Goal: Task Accomplishment & Management: Complete application form

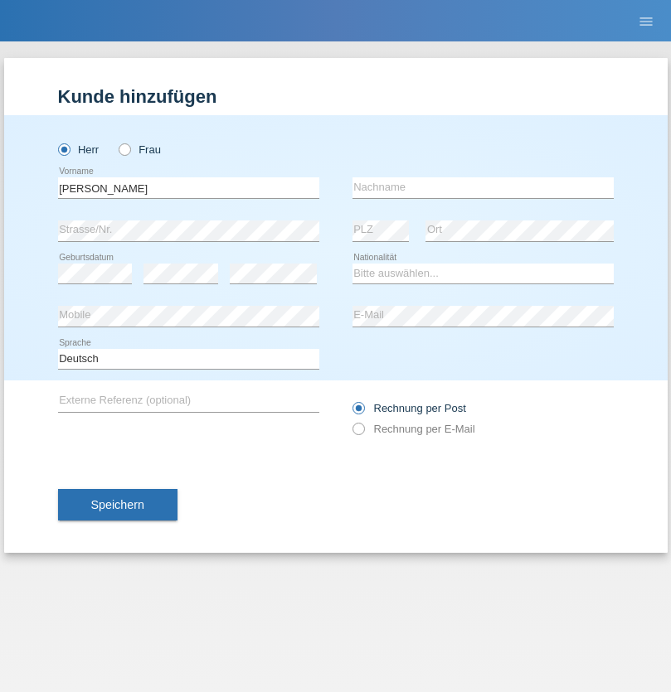
type input "[PERSON_NAME]"
click at [483, 187] on input "text" at bounding box center [482, 187] width 261 height 21
type input "Moldoveanu"
select select "RO"
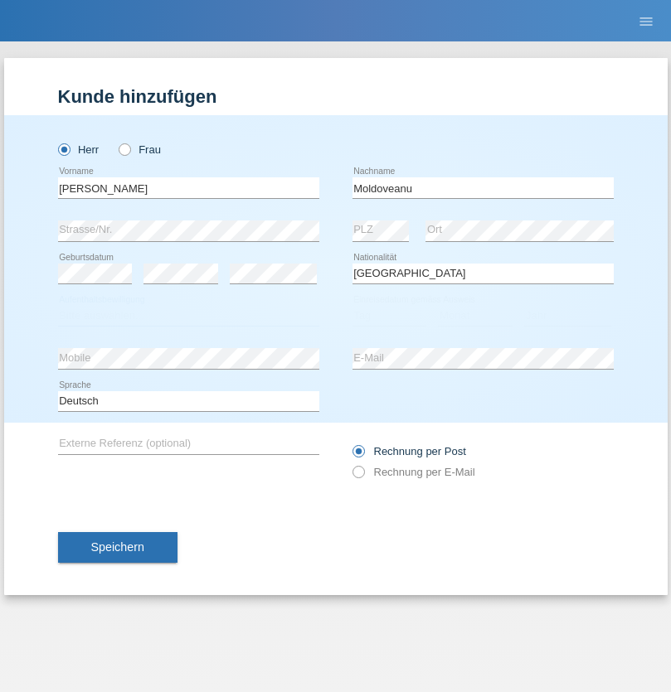
select select "C"
select select "15"
select select "08"
select select "1988"
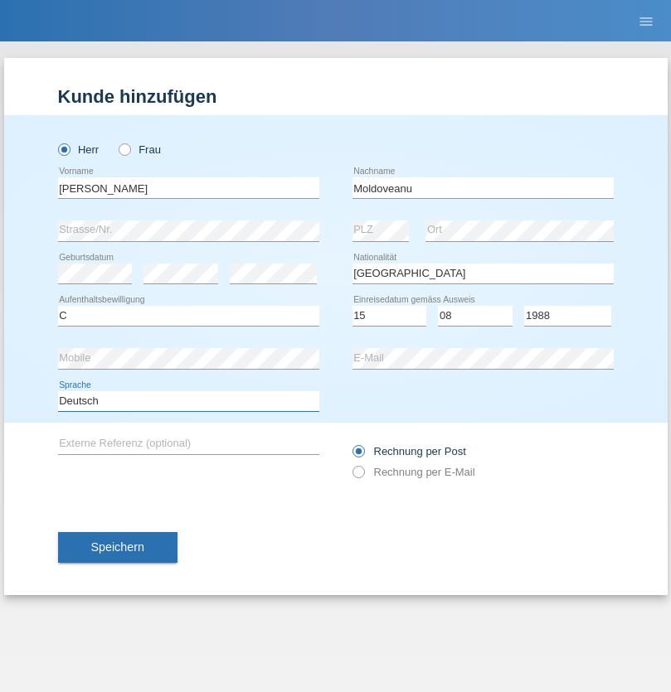
select select "en"
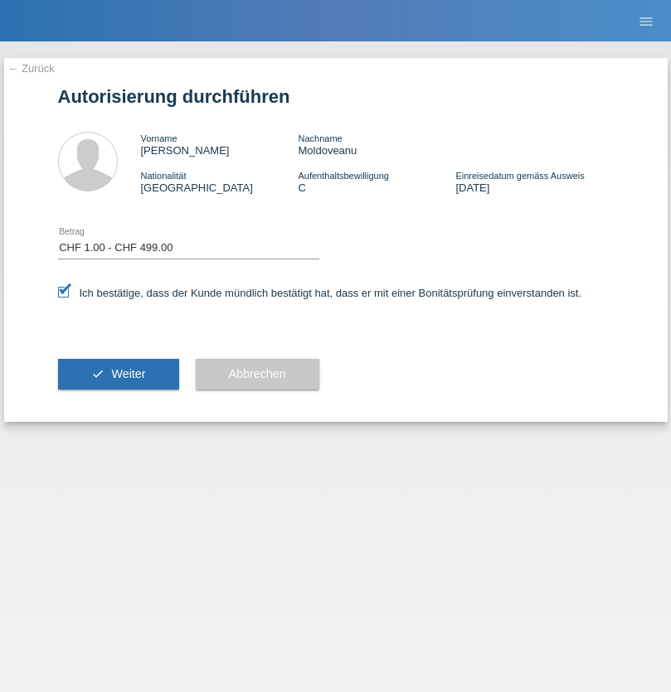
select select "1"
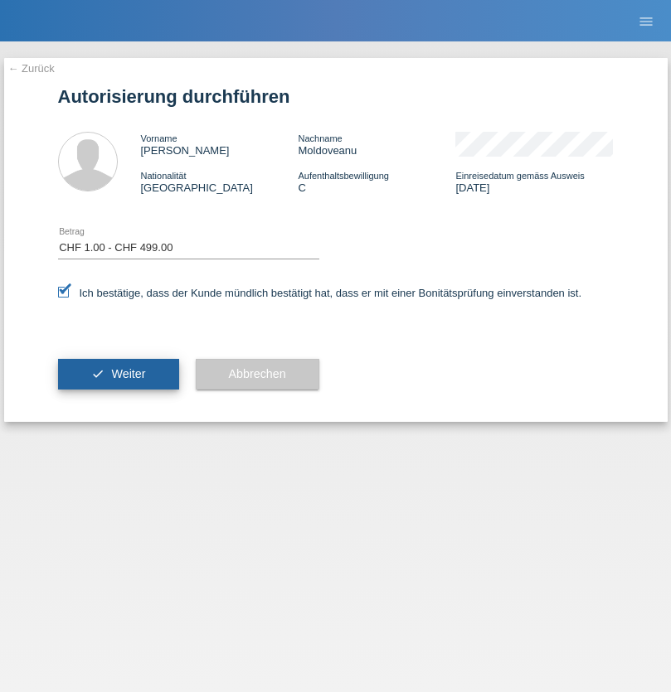
click at [118, 374] on span "Weiter" at bounding box center [128, 373] width 34 height 13
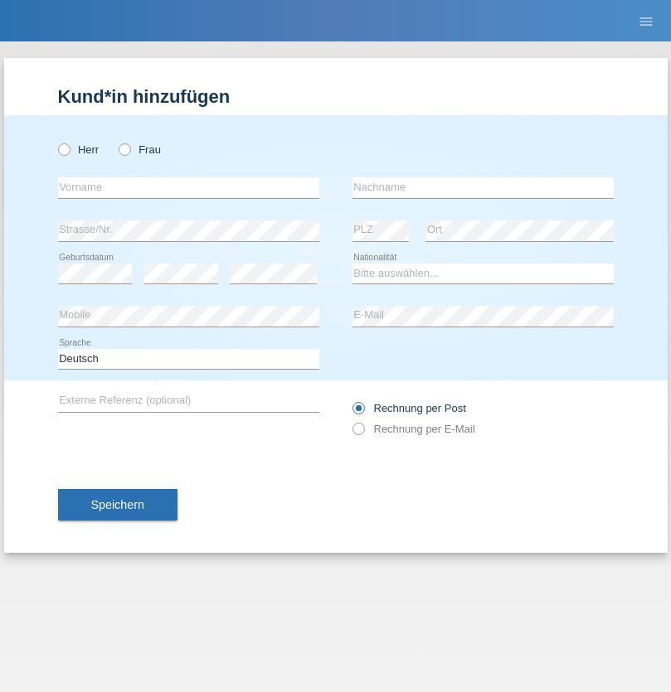
radio input "true"
click at [188, 187] on input "text" at bounding box center [188, 187] width 261 height 21
type input "Amr"
click at [483, 187] on input "text" at bounding box center [482, 187] width 261 height 21
type input "Abouelwafa"
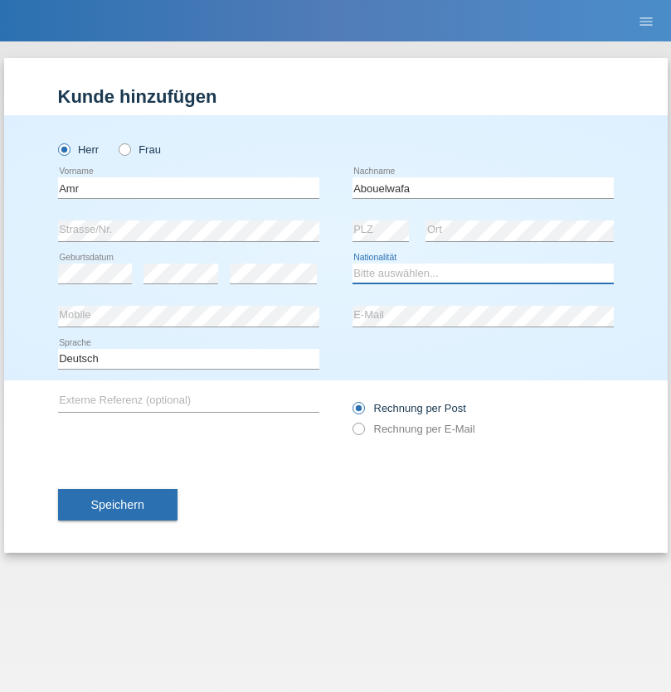
select select "CH"
radio input "true"
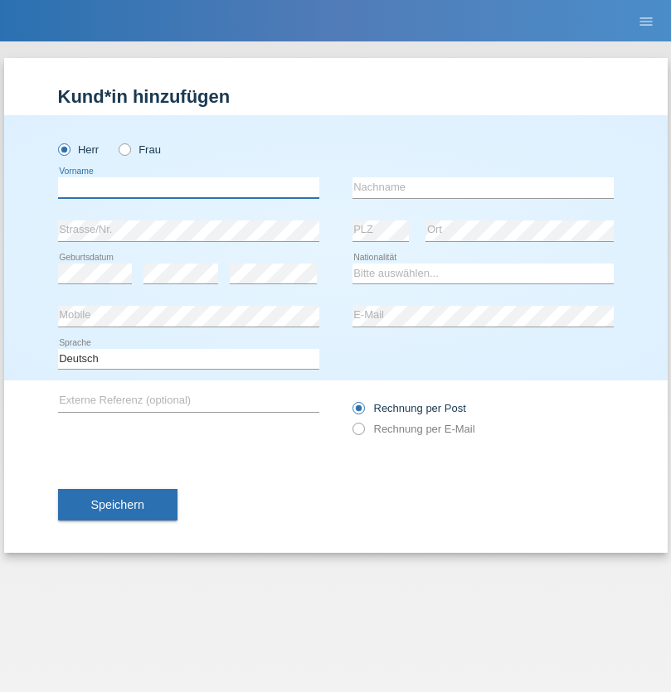
click at [188, 187] on input "text" at bounding box center [188, 187] width 261 height 21
type input "Lars"
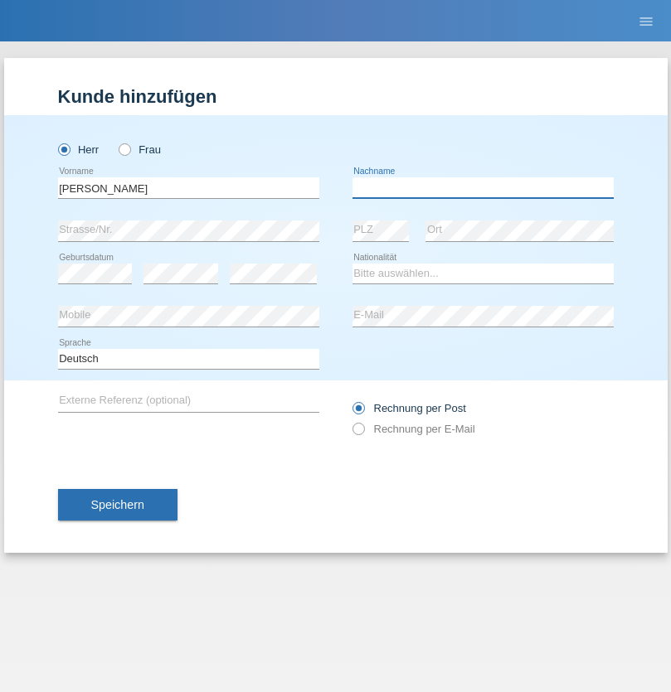
click at [483, 187] on input "text" at bounding box center [482, 187] width 261 height 21
type input "Bertschi"
select select "CH"
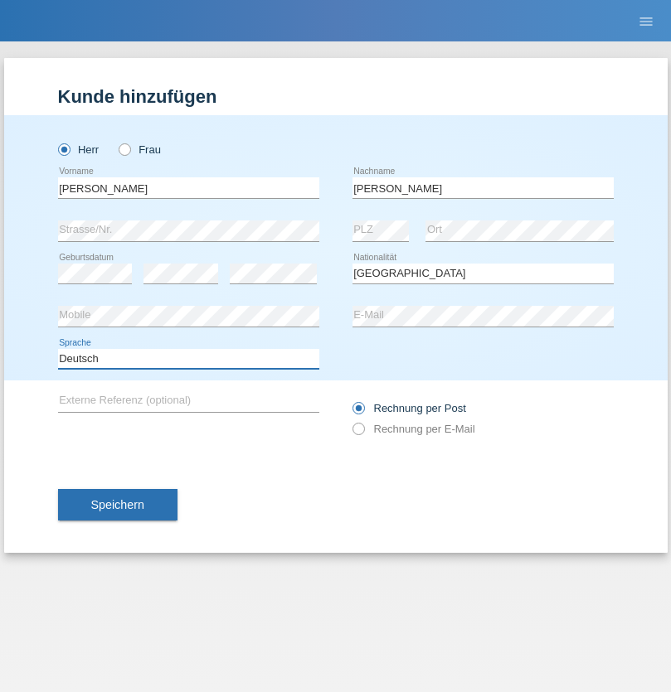
select select "en"
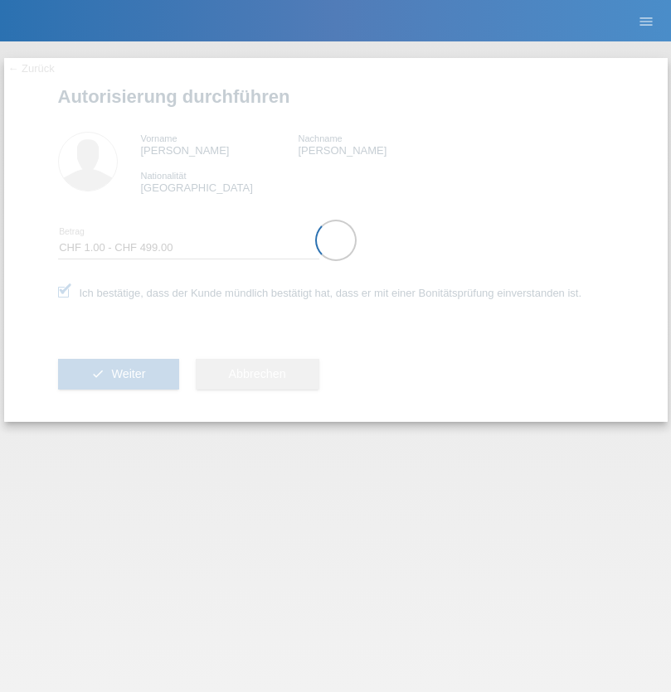
select select "1"
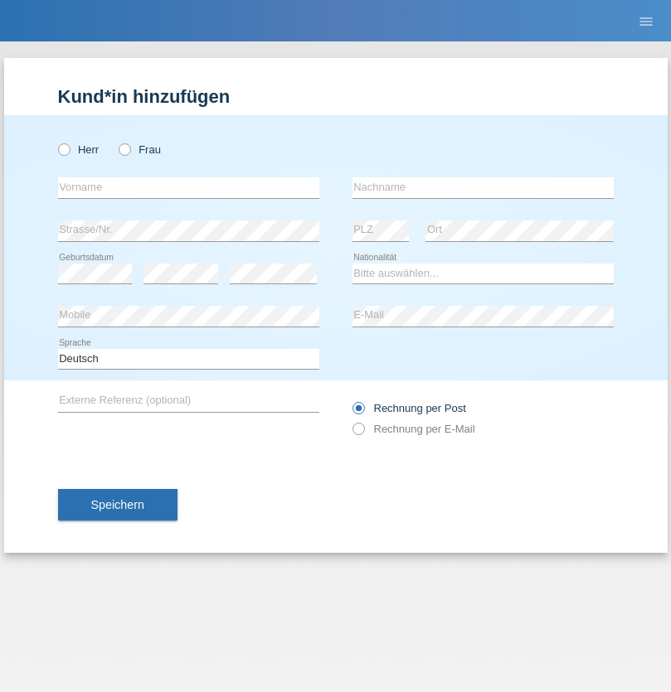
radio input "true"
click at [188, 187] on input "text" at bounding box center [188, 187] width 261 height 21
type input "Vanessa"
click at [483, 187] on input "text" at bounding box center [482, 187] width 261 height 21
type input "Botka"
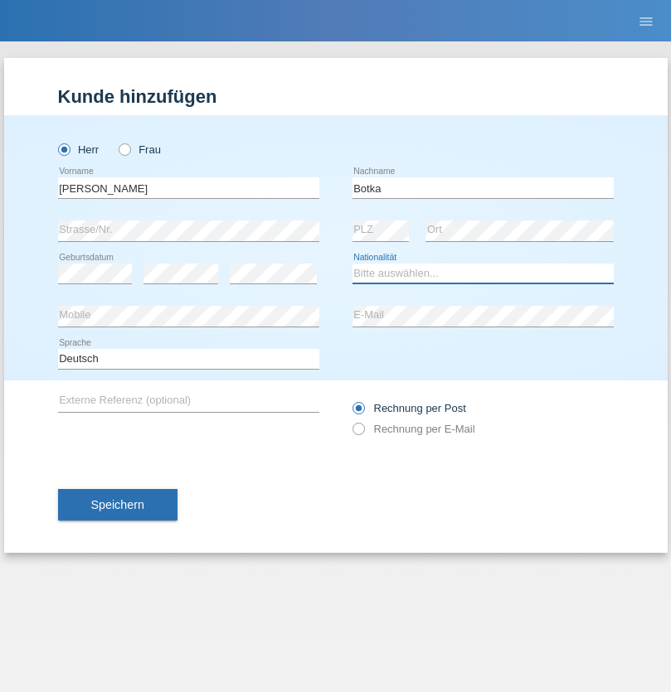
select select "HU"
select select "C"
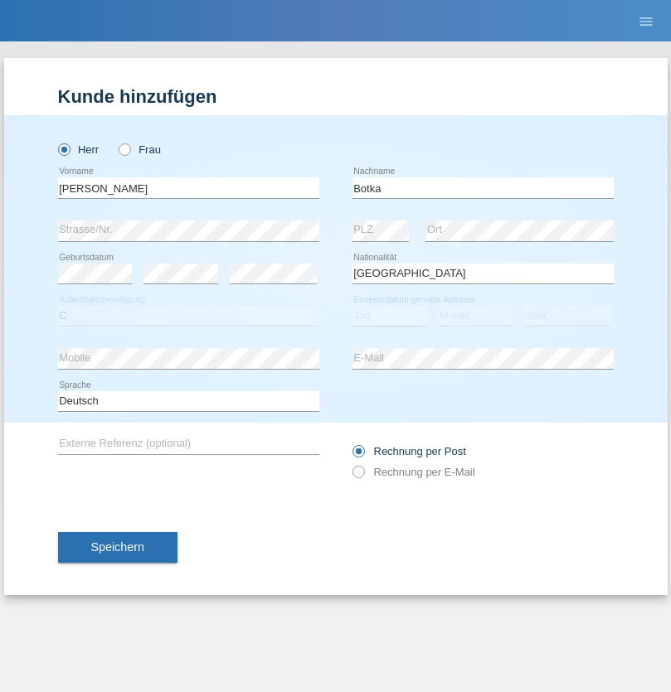
select select "01"
select select "07"
select select "2021"
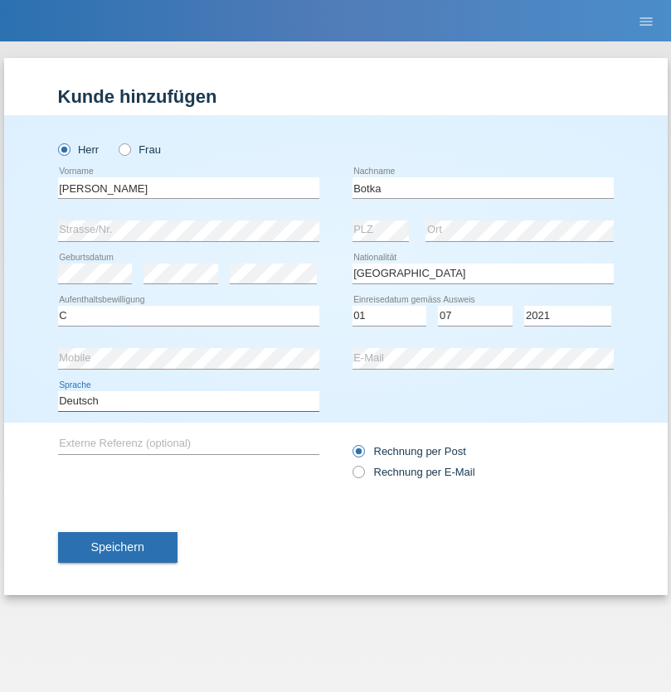
select select "en"
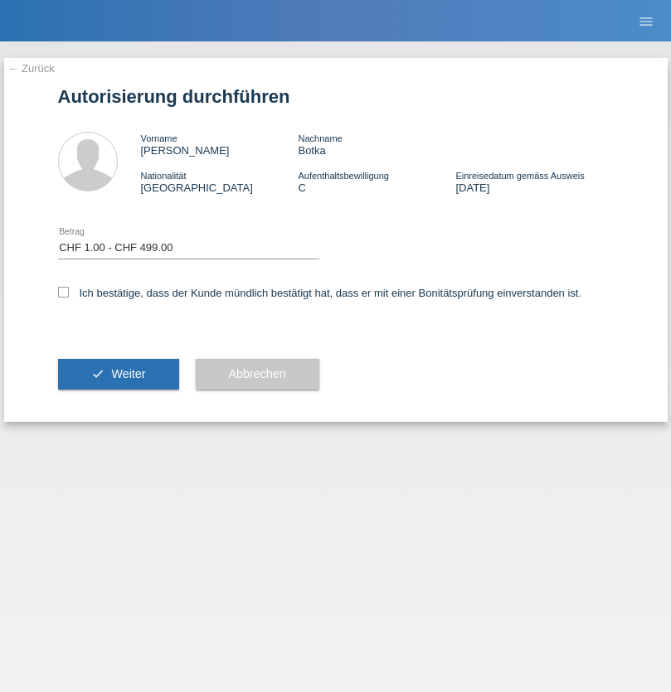
select select "1"
checkbox input "true"
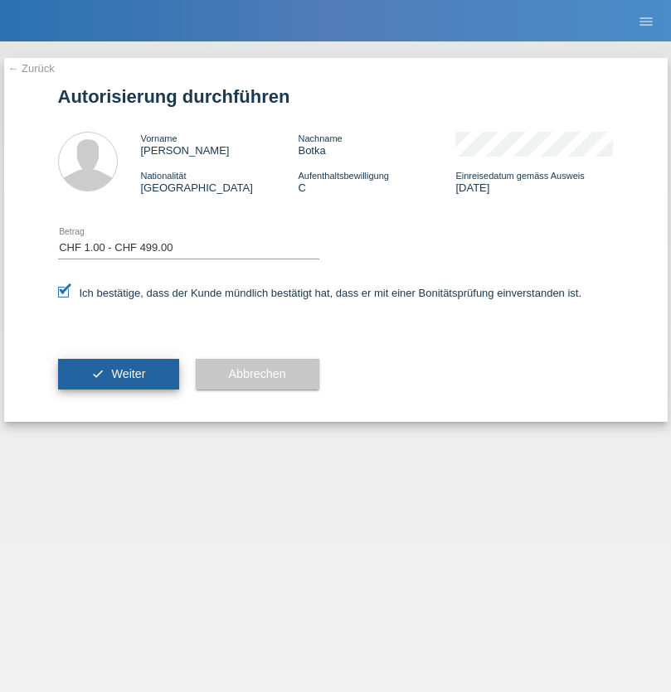
click at [118, 374] on span "Weiter" at bounding box center [128, 373] width 34 height 13
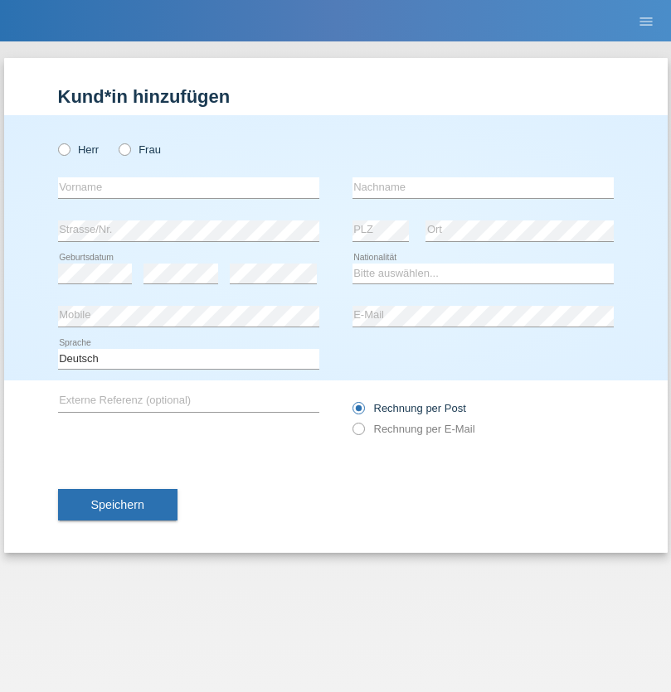
radio input "true"
click at [188, 187] on input "text" at bounding box center [188, 187] width 261 height 21
type input "[PERSON_NAME]"
click at [483, 187] on input "text" at bounding box center [482, 187] width 261 height 21
type input "stotzer"
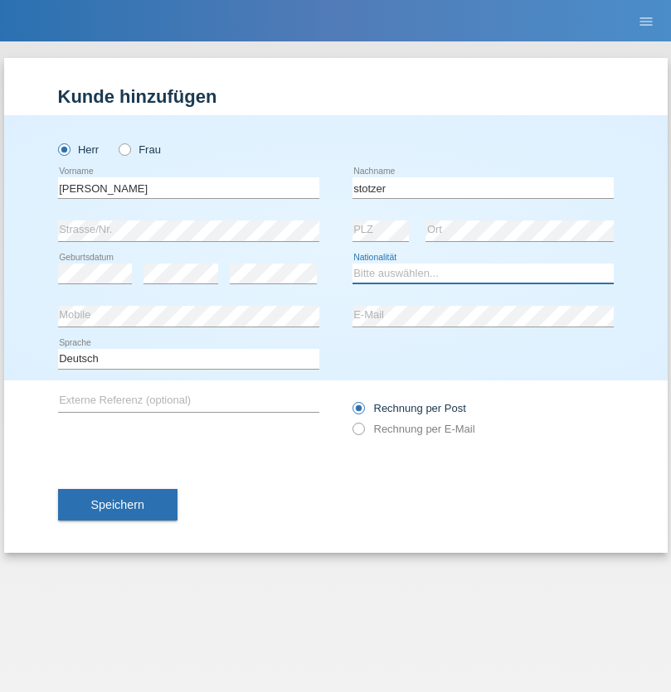
select select "CH"
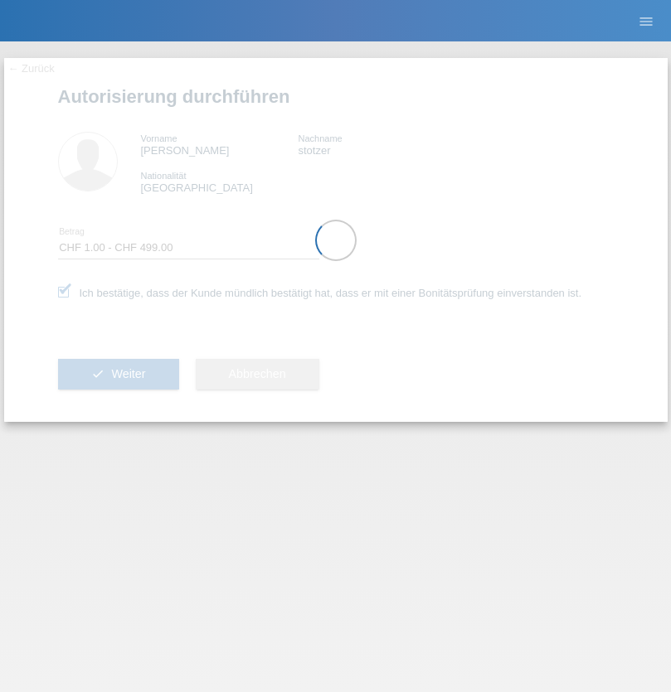
select select "1"
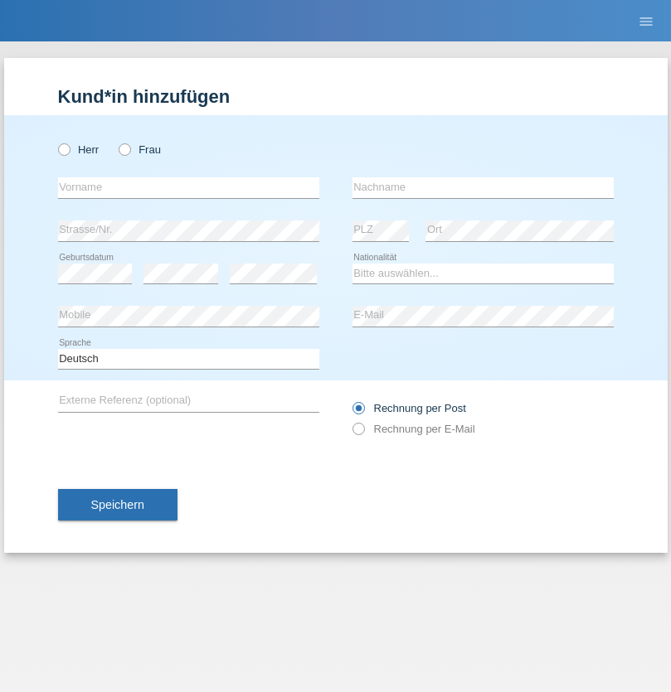
radio input "true"
click at [188, 187] on input "text" at bounding box center [188, 187] width 261 height 21
type input "Umit"
click at [483, 187] on input "text" at bounding box center [482, 187] width 261 height 21
type input "Ispir"
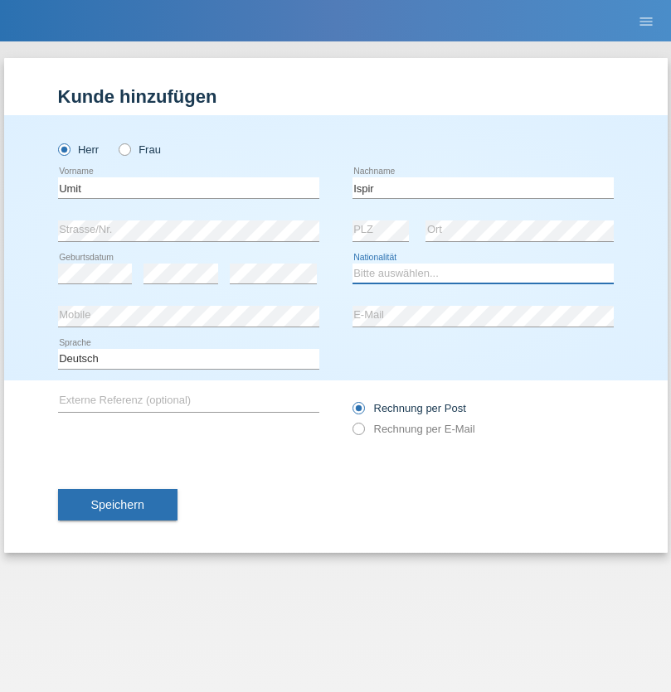
select select "CH"
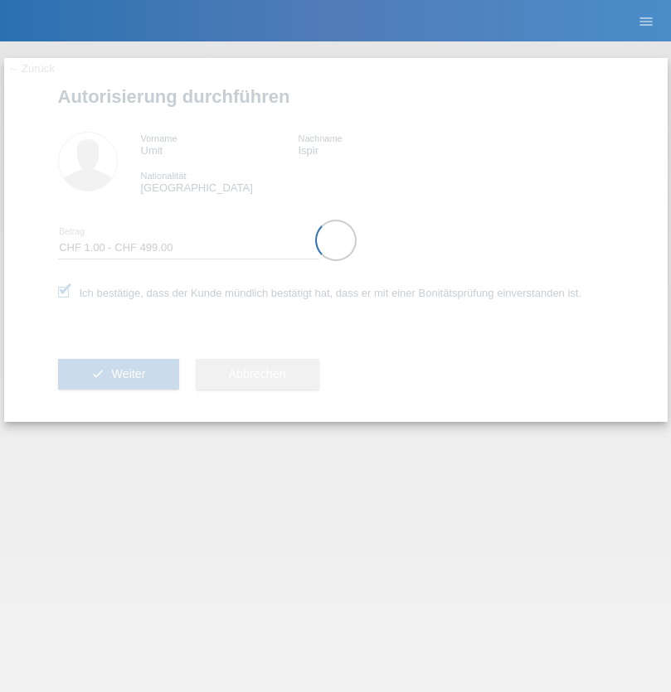
select select "1"
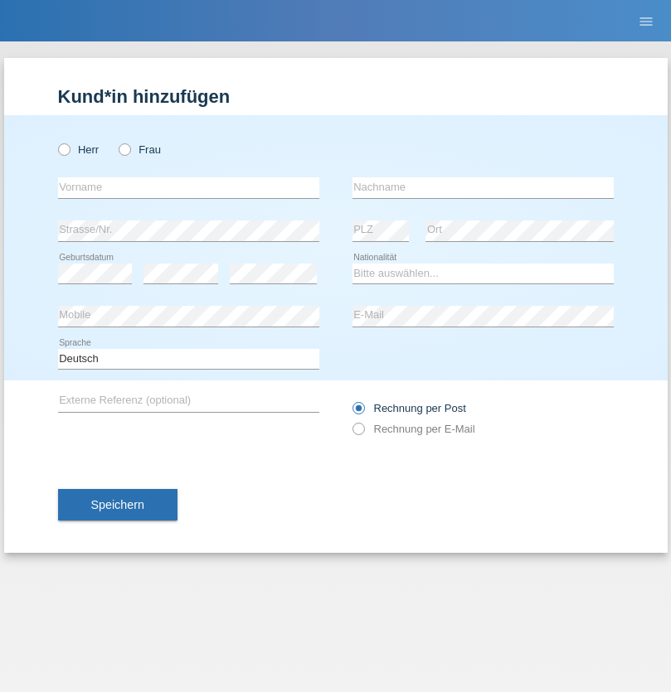
radio input "true"
click at [188, 187] on input "text" at bounding box center [188, 187] width 261 height 21
type input "Amr"
click at [483, 187] on input "text" at bounding box center [482, 187] width 261 height 21
type input "Abouelwafa"
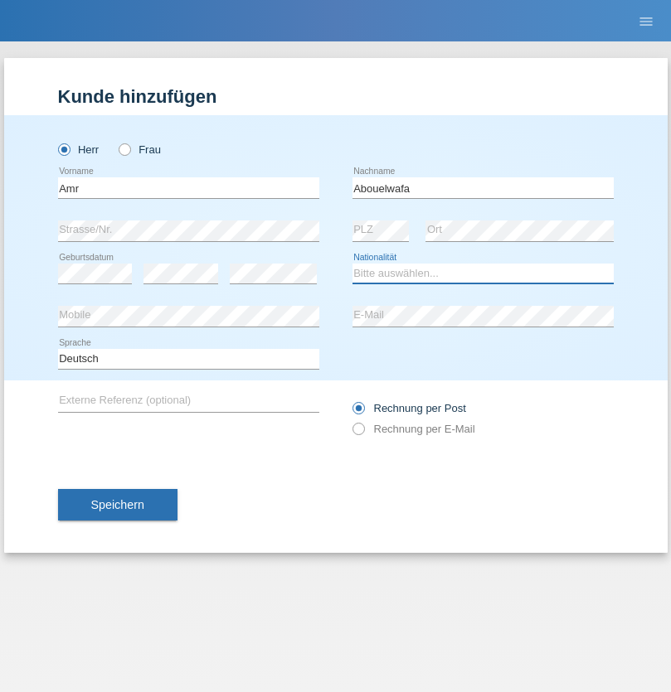
select select "CH"
radio input "true"
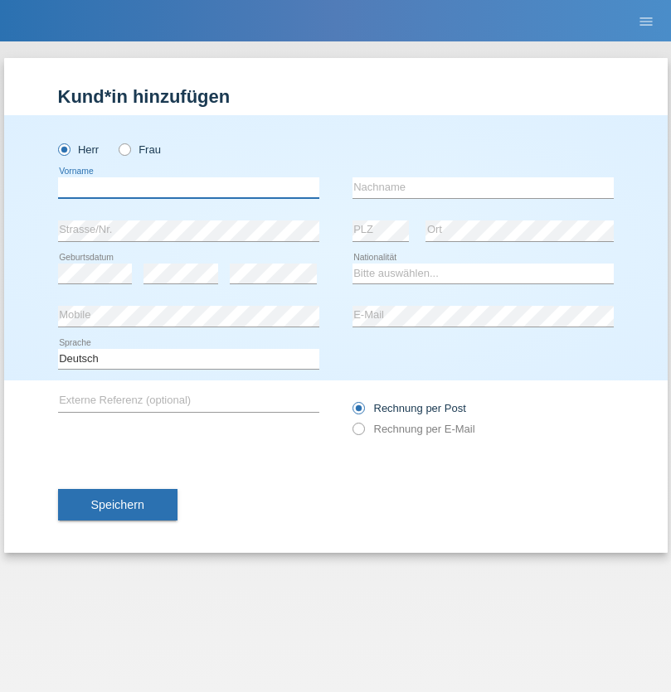
click at [188, 187] on input "text" at bounding box center [188, 187] width 261 height 21
type input "[PERSON_NAME]"
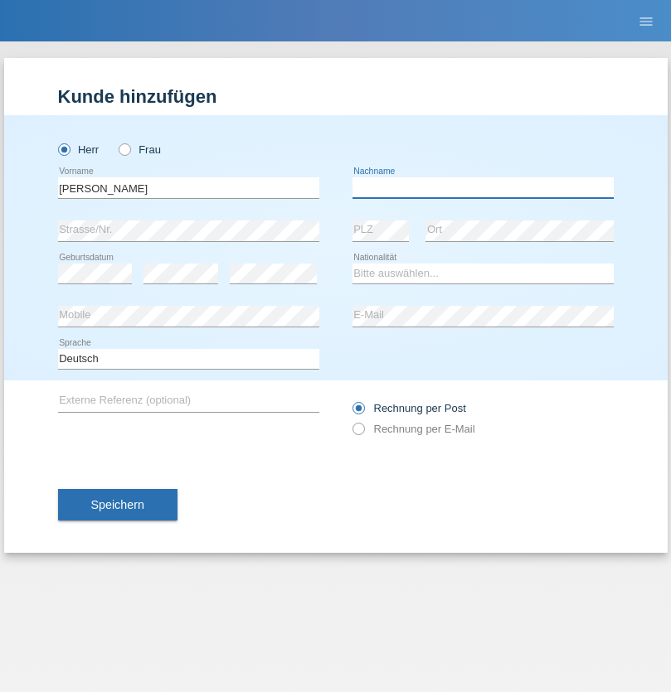
click at [483, 187] on input "text" at bounding box center [482, 187] width 261 height 21
type input "Traksel"
select select "DE"
select select "C"
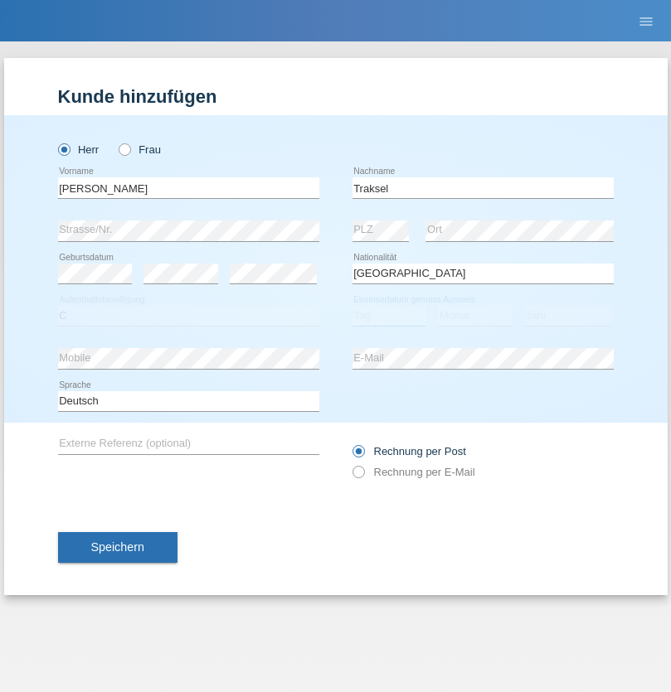
select select "01"
select select "07"
select select "2008"
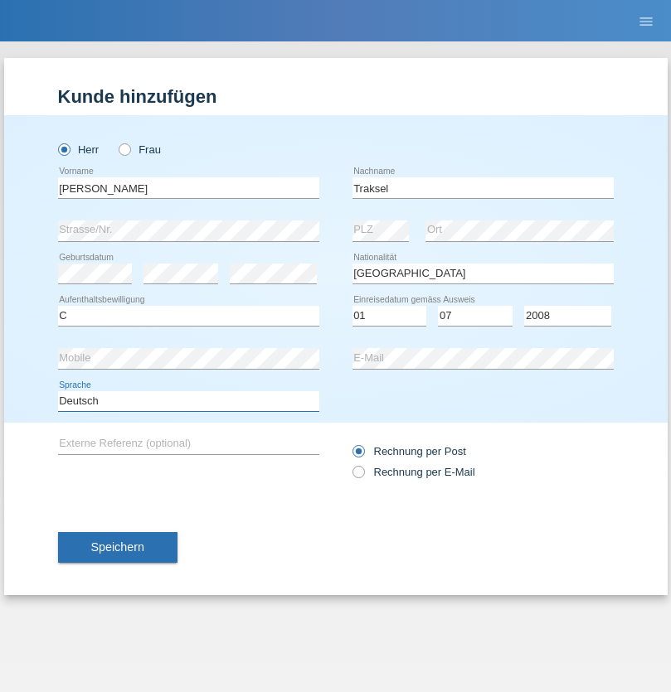
select select "en"
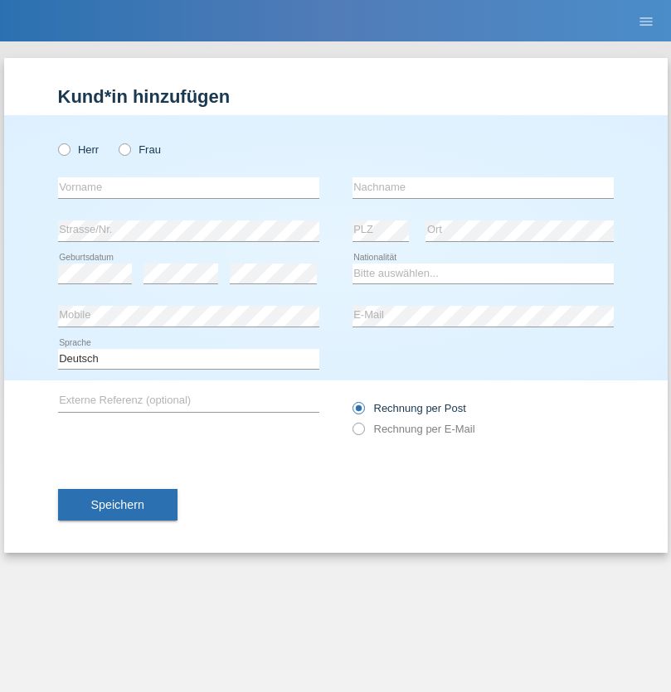
radio input "true"
select select "RS"
select select "C"
select select "08"
select select "10"
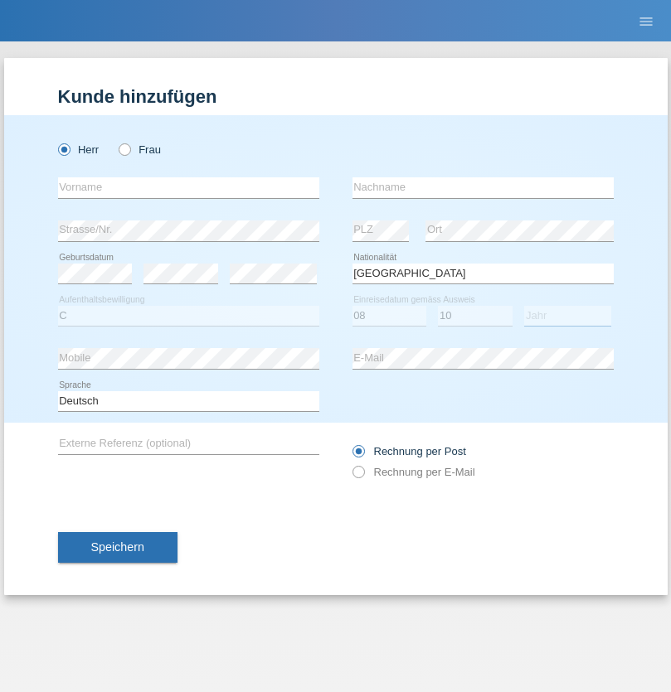
select select "2006"
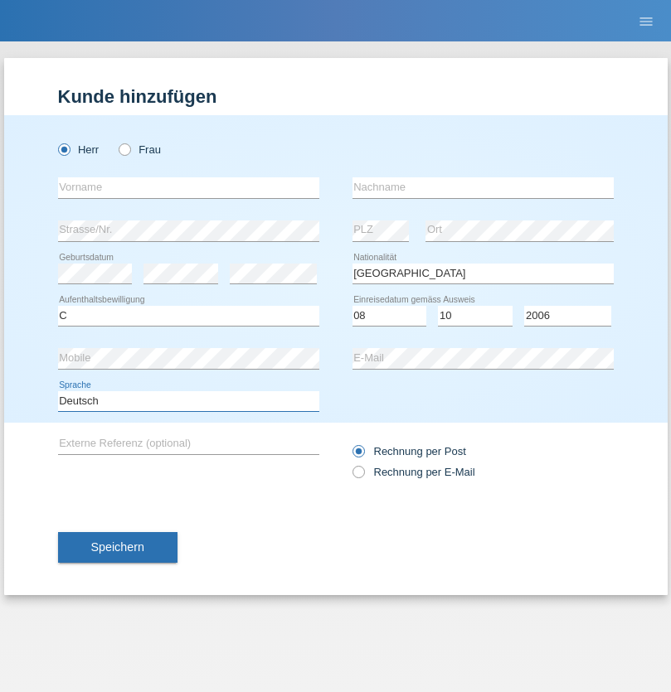
select select "en"
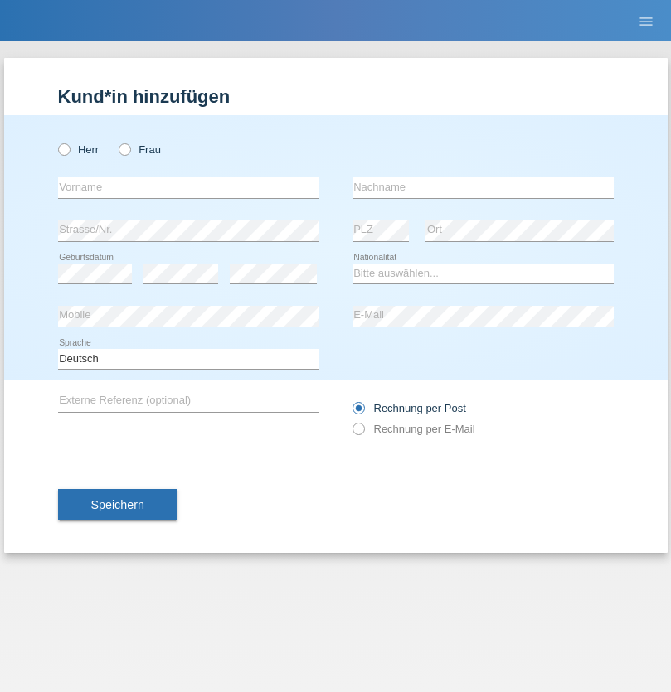
radio input "true"
click at [188, 187] on input "text" at bounding box center [188, 187] width 261 height 21
type input "Sladjan"
click at [483, 187] on input "text" at bounding box center [482, 187] width 261 height 21
type input "Pejic"
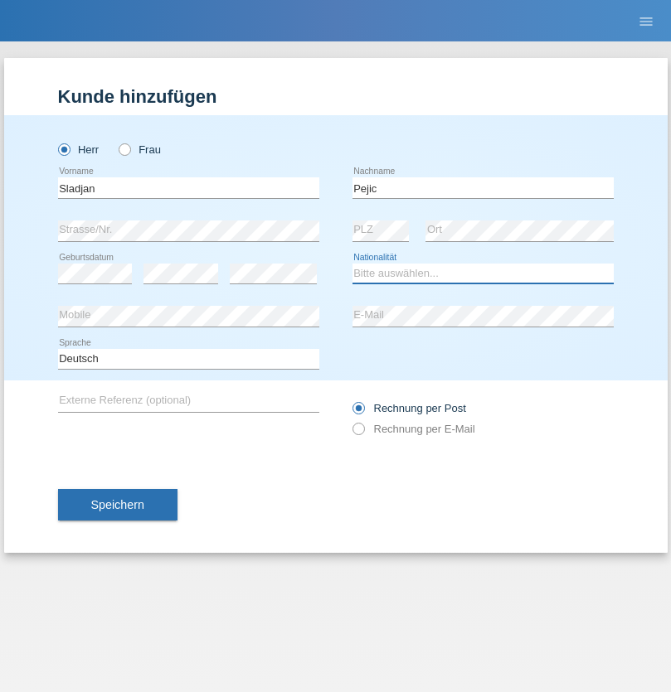
select select "CH"
radio input "true"
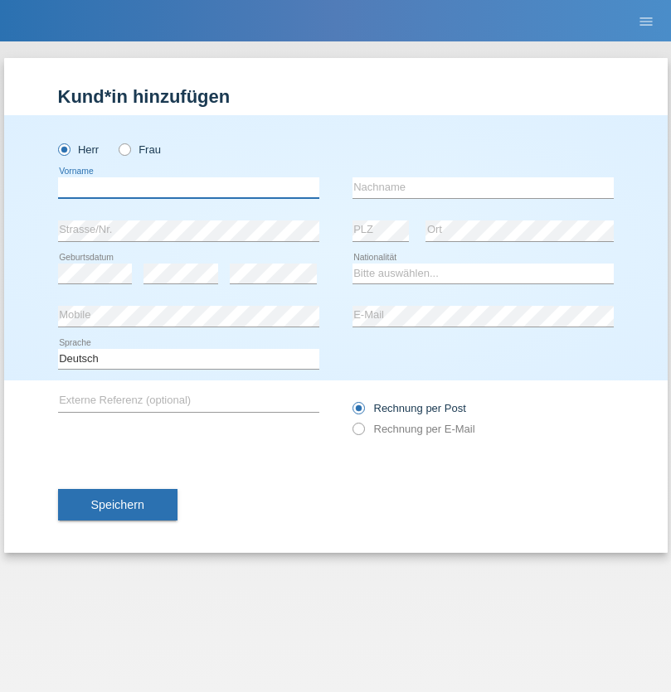
click at [188, 187] on input "text" at bounding box center [188, 187] width 261 height 21
type input "[PERSON_NAME]"
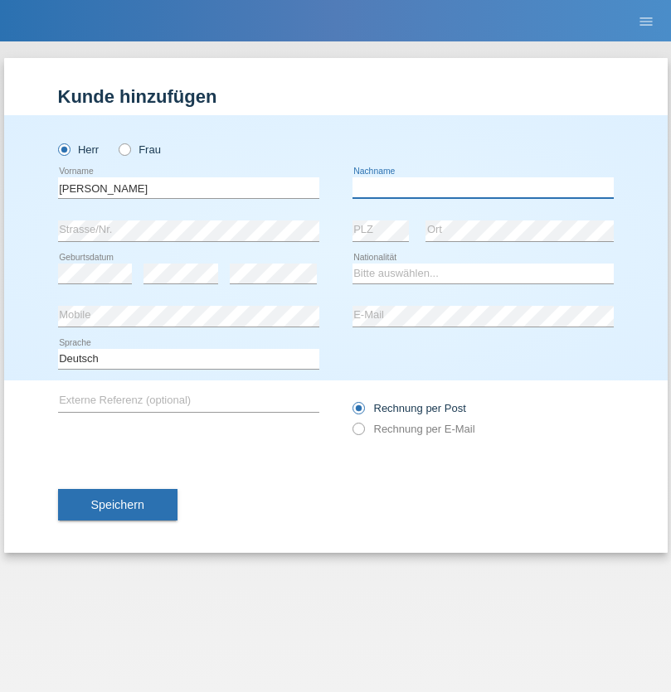
click at [483, 187] on input "text" at bounding box center [482, 187] width 261 height 21
type input "Nemani"
select select "AF"
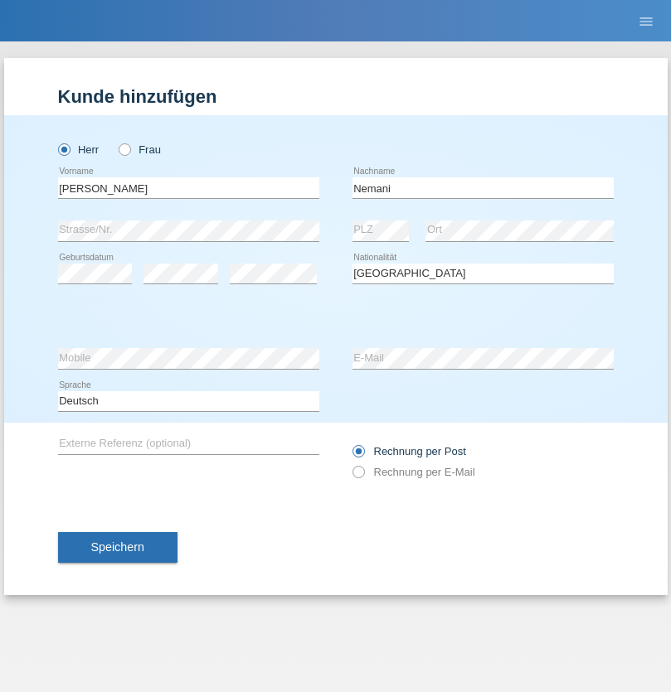
select select "C"
select select "02"
select select "01"
select select "2021"
